Goal: Transaction & Acquisition: Purchase product/service

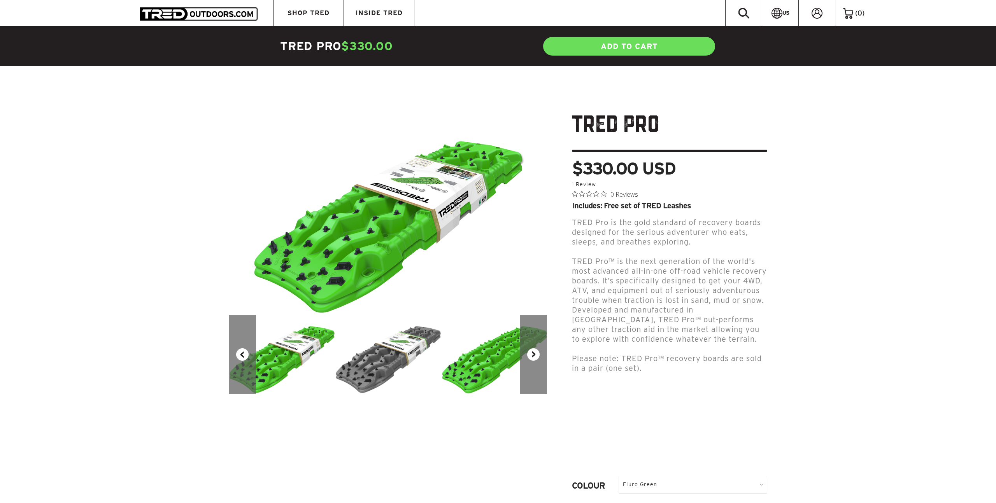
click at [528, 361] on button "Next" at bounding box center [533, 354] width 27 height 79
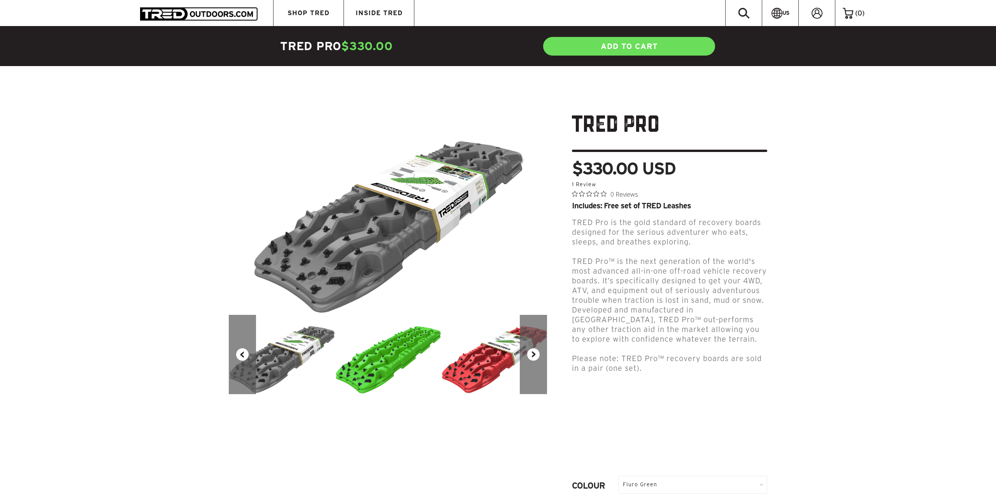
click at [529, 362] on button "Next" at bounding box center [533, 354] width 27 height 79
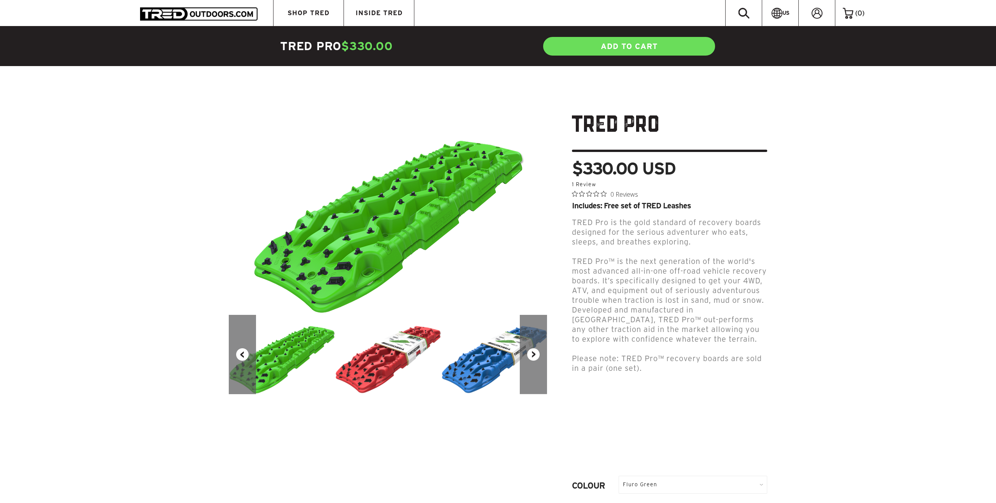
click at [529, 363] on button "Next" at bounding box center [533, 354] width 27 height 79
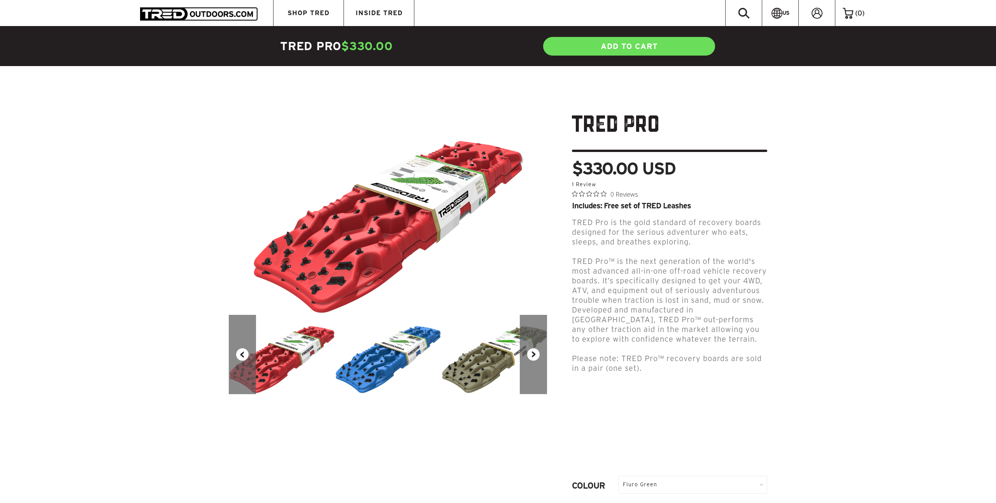
drag, startPoint x: 529, startPoint y: 362, endPoint x: 527, endPoint y: 376, distance: 13.4
click at [529, 362] on button "Next" at bounding box center [533, 354] width 27 height 79
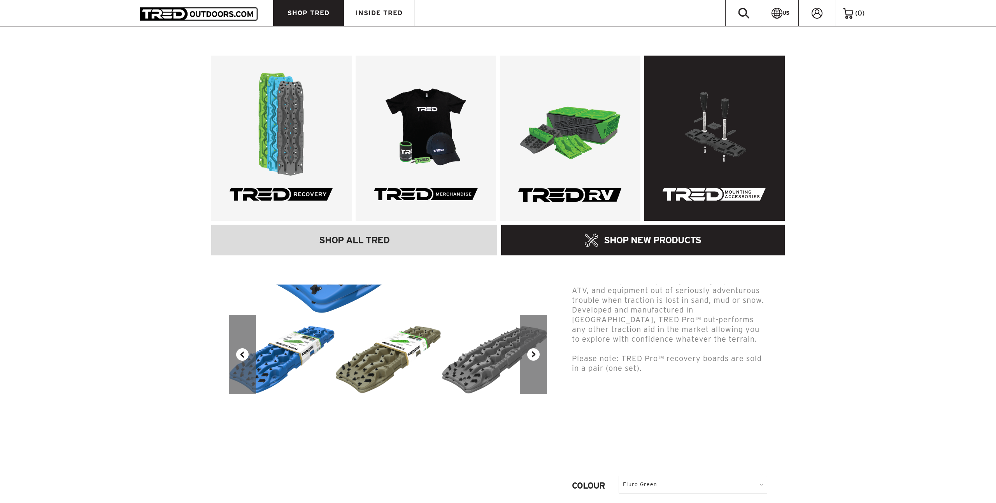
drag, startPoint x: 755, startPoint y: 148, endPoint x: 750, endPoint y: 149, distance: 5.2
click at [560, 148] on link at bounding box center [714, 138] width 140 height 165
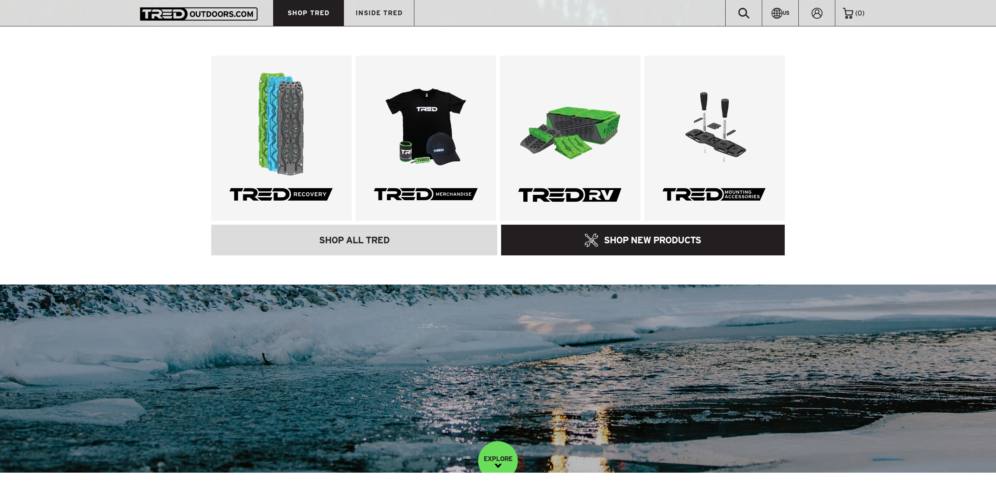
click at [315, 12] on span "SHOP TRED" at bounding box center [308, 13] width 42 height 7
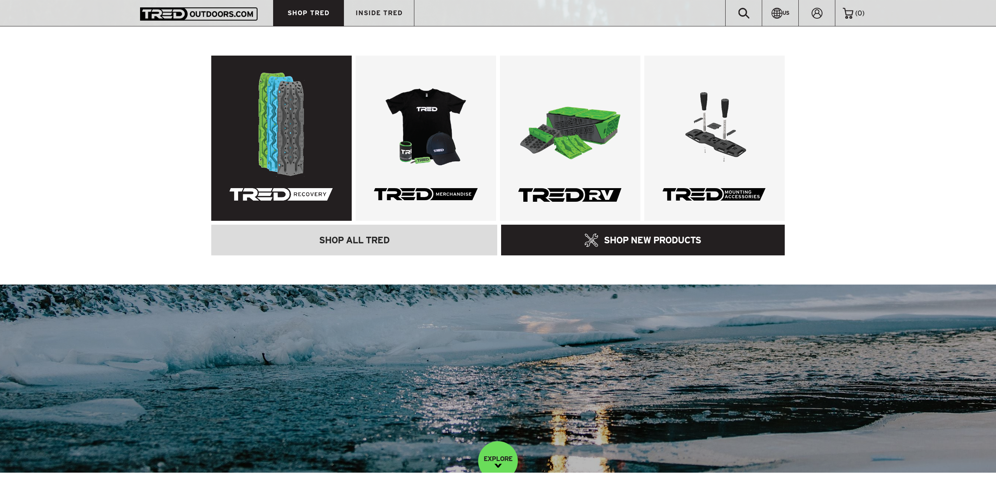
click at [289, 118] on link at bounding box center [281, 138] width 140 height 165
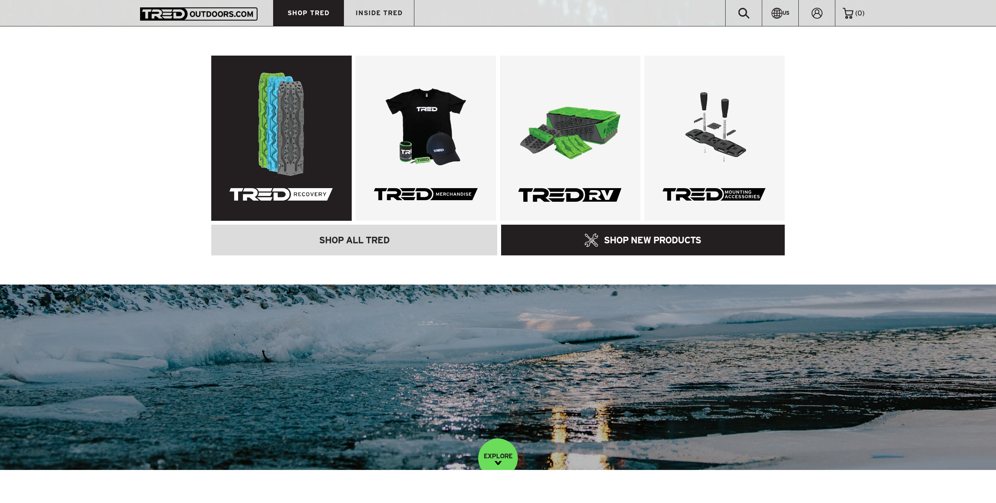
click at [301, 148] on link at bounding box center [281, 138] width 140 height 165
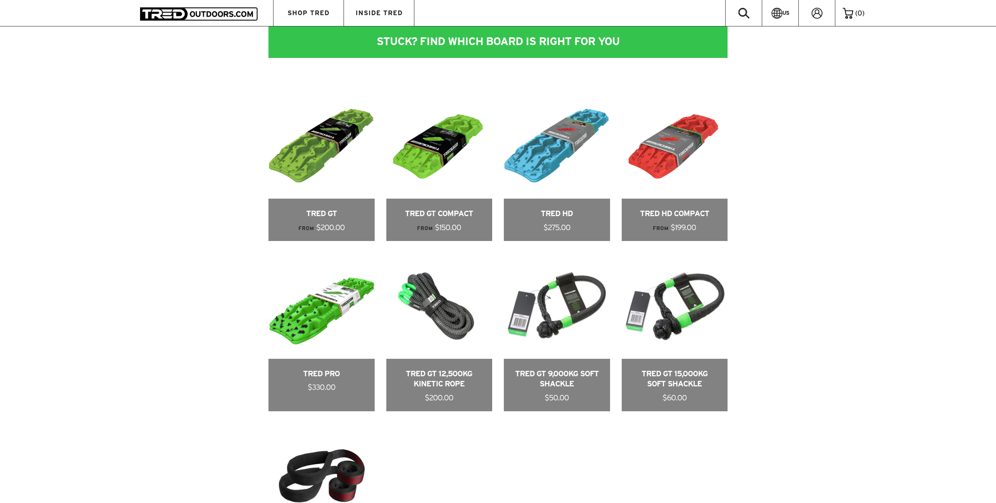
scroll to position [541, 0]
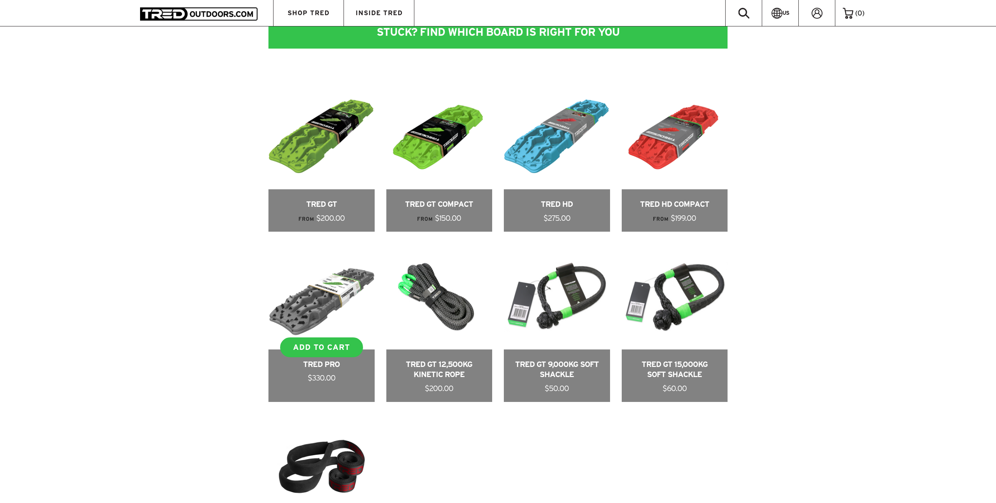
drag, startPoint x: 322, startPoint y: 299, endPoint x: 317, endPoint y: 299, distance: 4.3
click at [322, 299] on link at bounding box center [321, 322] width 106 height 159
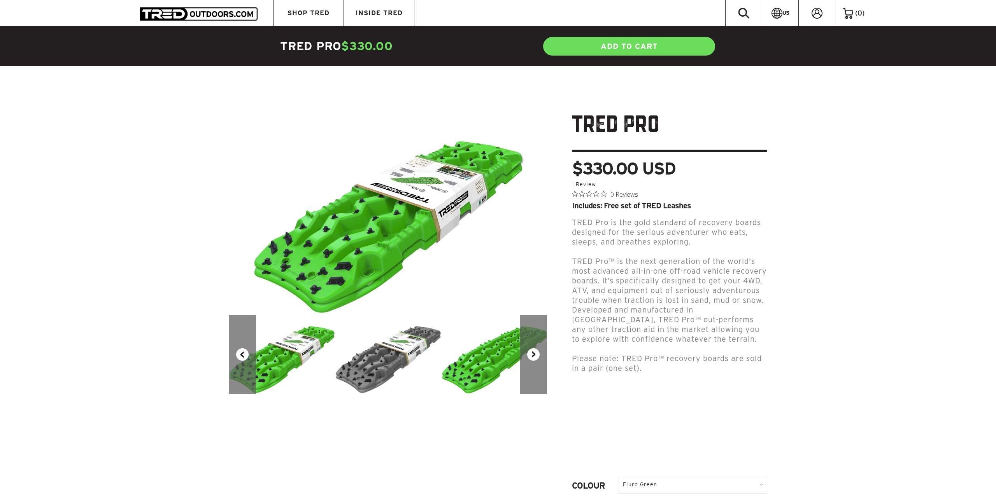
click at [399, 357] on img at bounding box center [388, 354] width 106 height 79
click at [463, 359] on img at bounding box center [494, 354] width 106 height 79
click at [534, 357] on button "Next" at bounding box center [533, 354] width 27 height 79
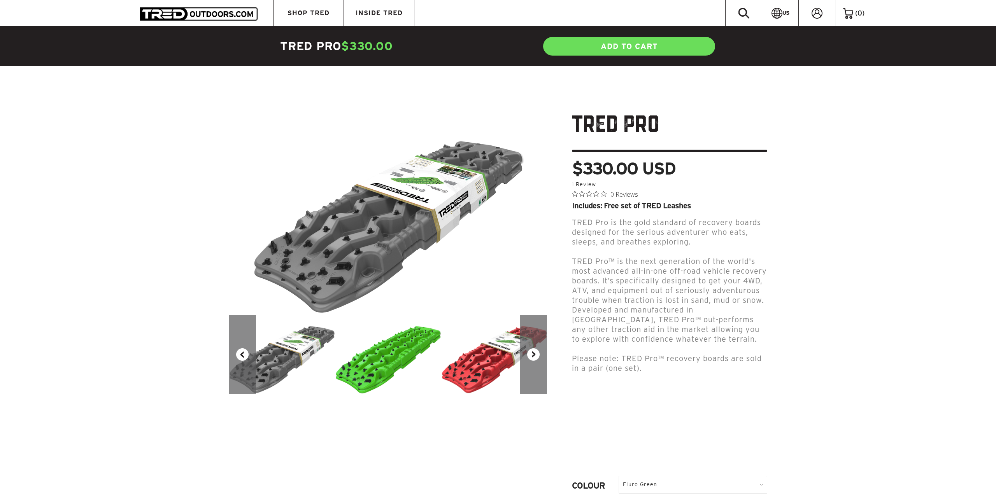
click at [535, 356] on button "Next" at bounding box center [533, 354] width 27 height 79
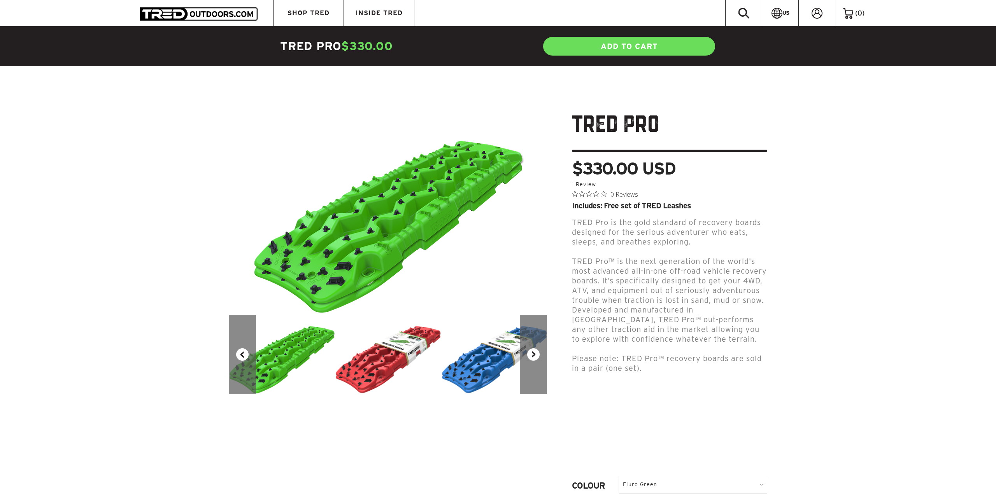
click at [535, 356] on button "Next" at bounding box center [533, 354] width 27 height 79
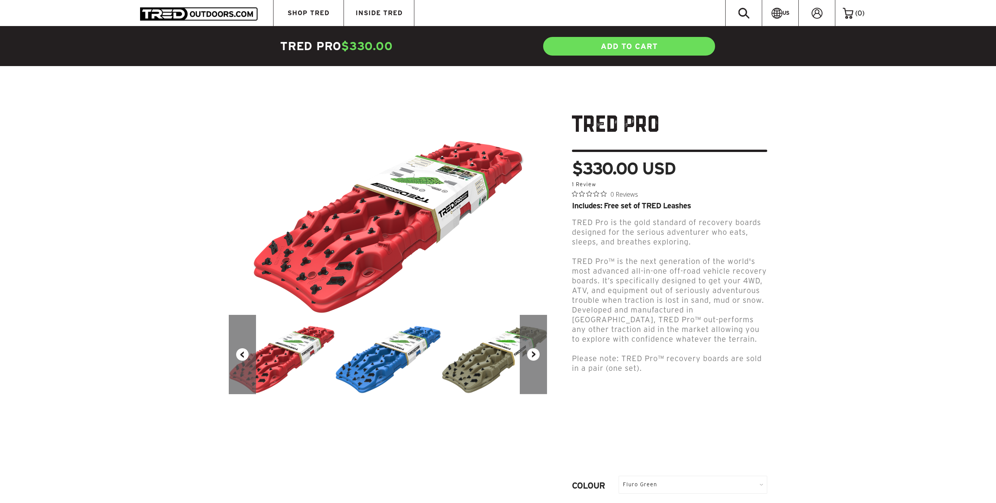
click at [535, 357] on button "Next" at bounding box center [533, 354] width 27 height 79
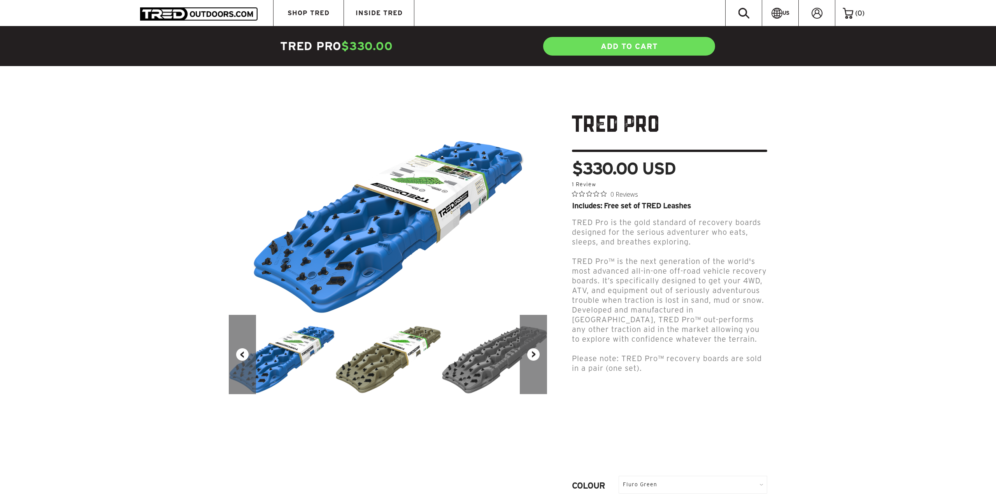
click at [535, 357] on button "Next" at bounding box center [533, 354] width 27 height 79
drag, startPoint x: 535, startPoint y: 357, endPoint x: 675, endPoint y: 345, distance: 140.2
click at [535, 357] on button "Next" at bounding box center [533, 354] width 27 height 79
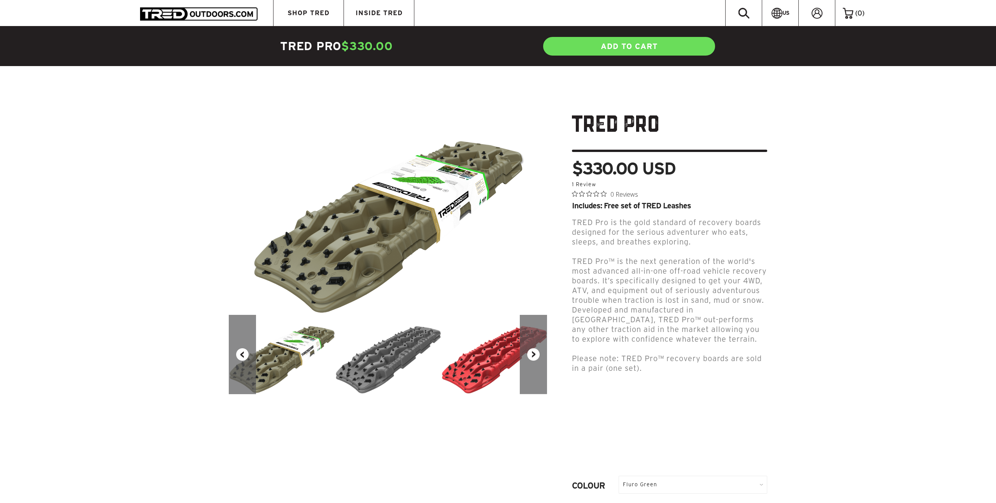
click at [535, 356] on button "Next" at bounding box center [533, 354] width 27 height 79
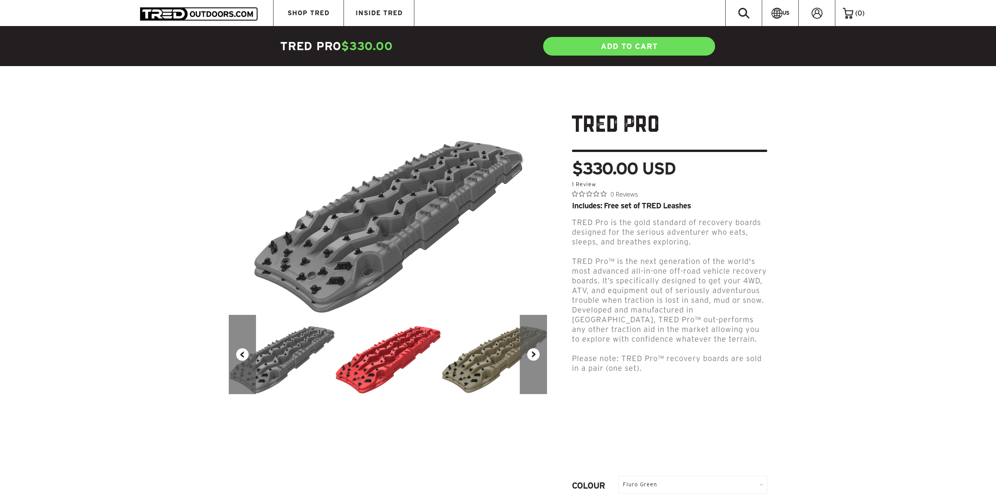
click at [534, 356] on button "Next" at bounding box center [533, 354] width 27 height 79
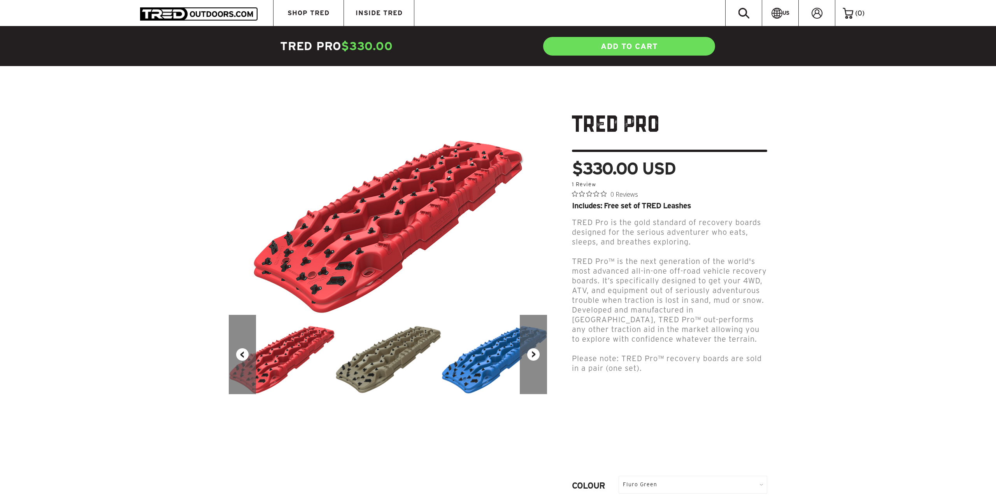
click at [534, 356] on button "Next" at bounding box center [533, 354] width 27 height 79
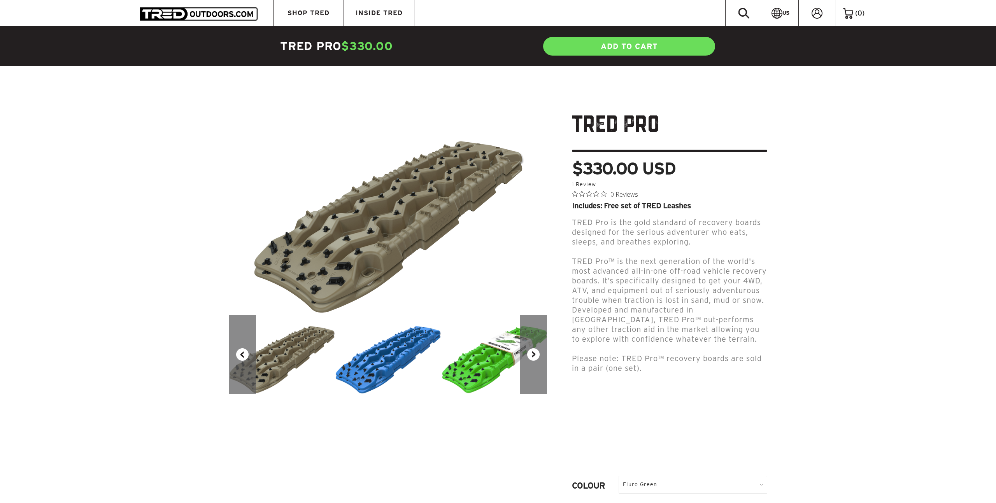
click at [534, 356] on button "Next" at bounding box center [533, 354] width 27 height 79
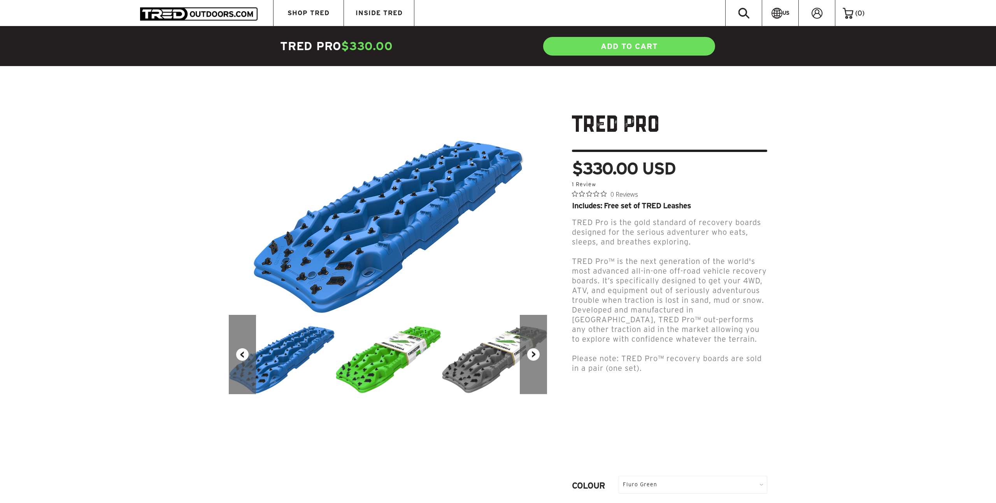
click at [534, 356] on button "Next" at bounding box center [533, 354] width 27 height 79
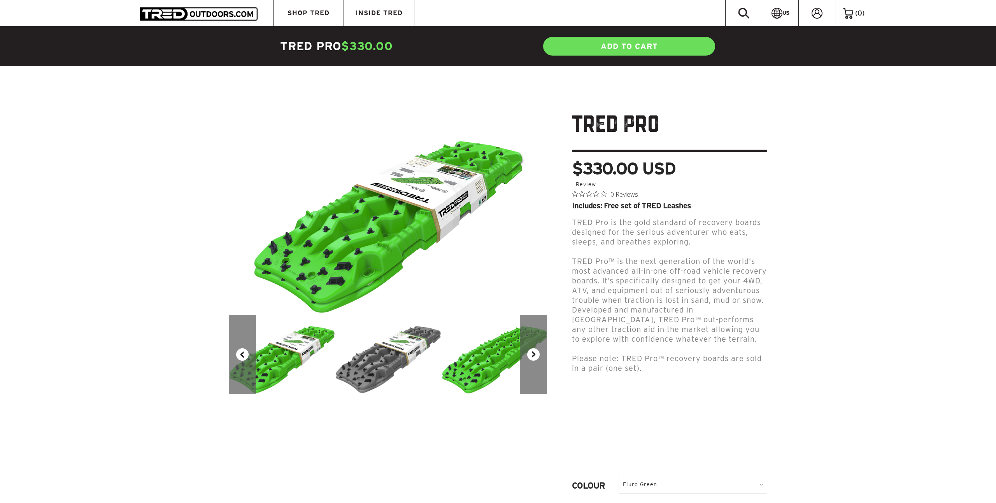
click at [534, 356] on button "Next" at bounding box center [533, 354] width 27 height 79
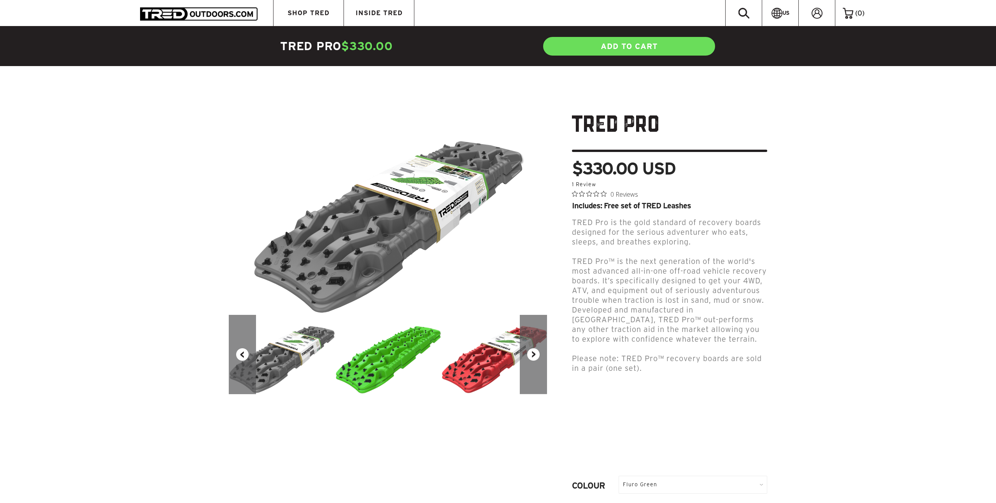
click at [534, 356] on button "Next" at bounding box center [533, 354] width 27 height 79
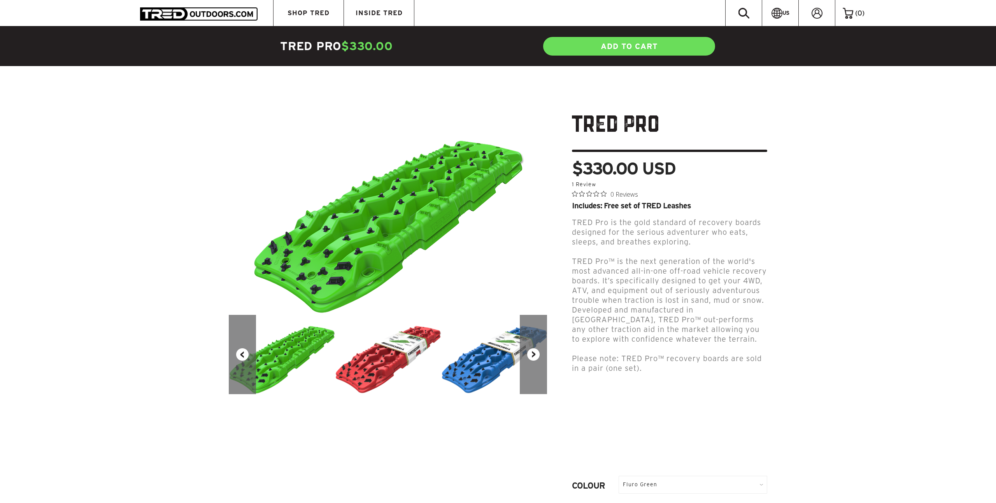
click at [534, 356] on button "Next" at bounding box center [533, 354] width 27 height 79
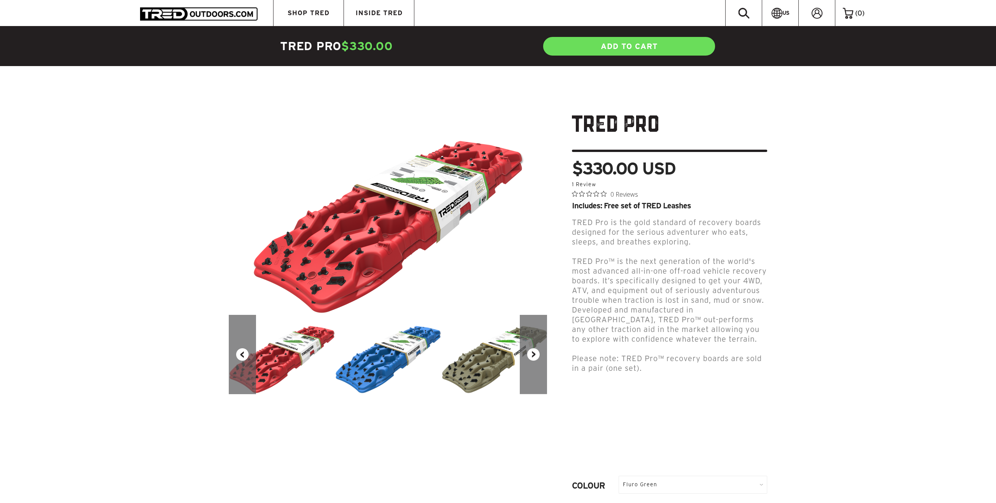
click at [534, 356] on button "Next" at bounding box center [533, 354] width 27 height 79
